Goal: Transaction & Acquisition: Obtain resource

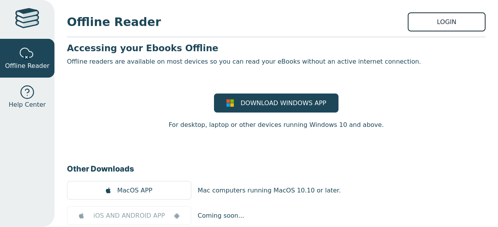
click at [431, 23] on link "LOGIN" at bounding box center [446, 21] width 78 height 19
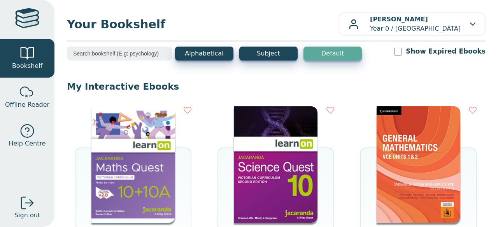
click at [113, 170] on img at bounding box center [133, 164] width 84 height 117
click at [155, 152] on img at bounding box center [133, 164] width 84 height 117
